Goal: Information Seeking & Learning: Learn about a topic

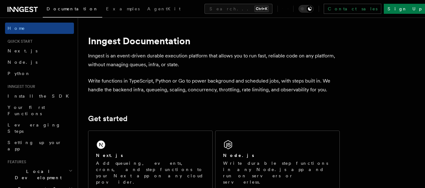
scroll to position [165, 0]
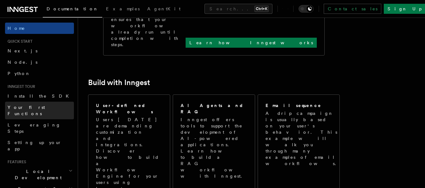
scroll to position [329, 0]
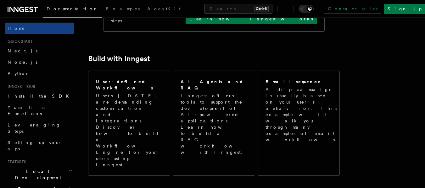
click at [69, 168] on icon "button" at bounding box center [71, 170] width 4 height 5
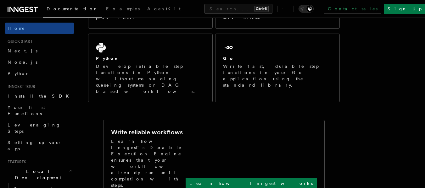
scroll to position [0, 0]
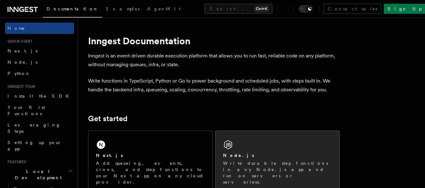
click at [242, 147] on div "Node.js Write durable step functions in any Node.js app and run on servers or s…" at bounding box center [277, 162] width 124 height 62
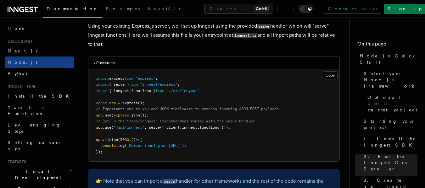
scroll to position [972, 0]
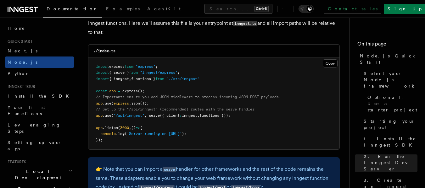
scroll to position [1010, 0]
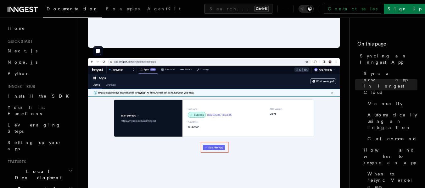
scroll to position [329, 0]
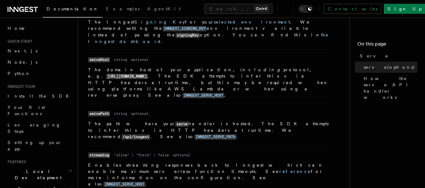
scroll to position [342, 0]
